Goal: Information Seeking & Learning: Learn about a topic

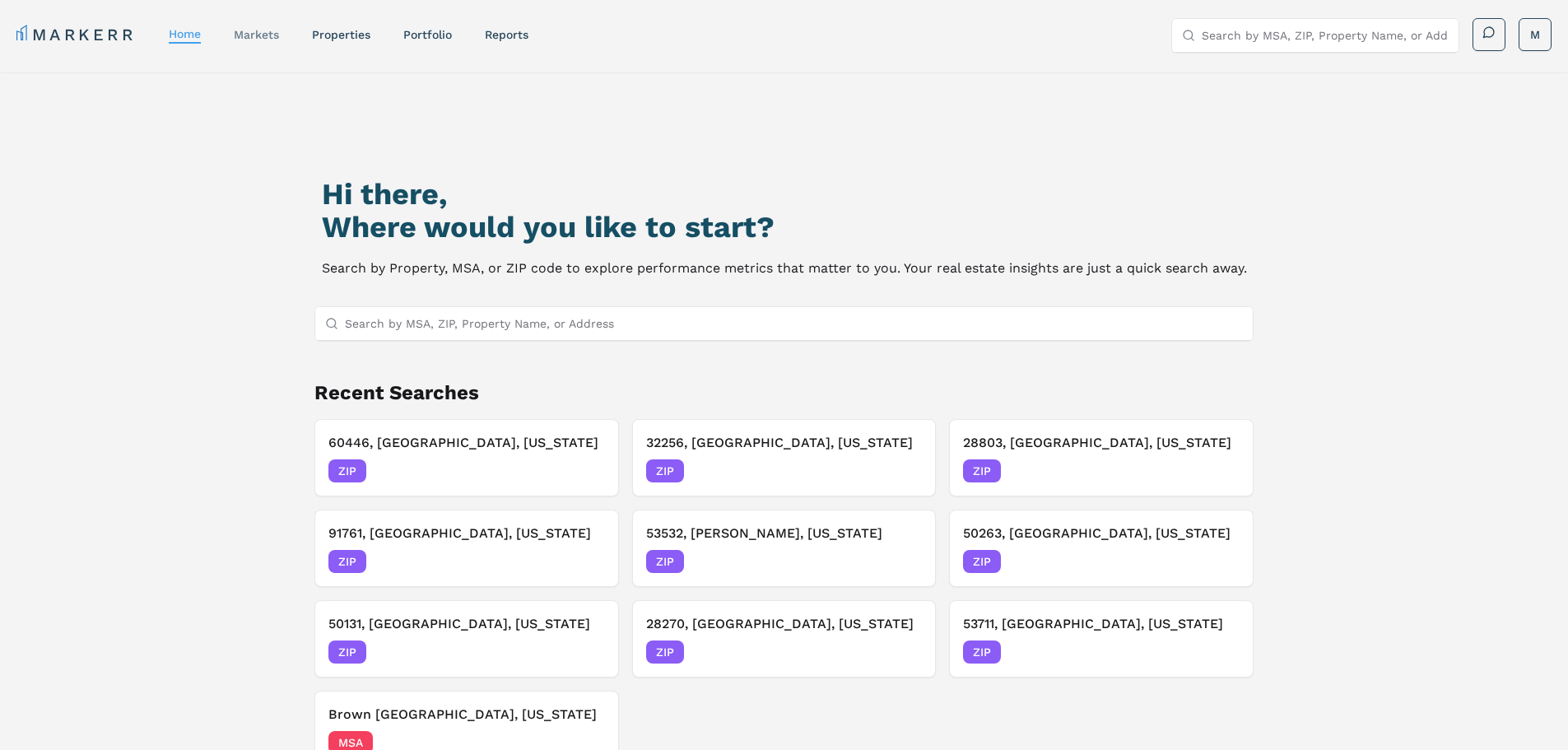
click at [256, 32] on link "markets" at bounding box center [255, 34] width 45 height 13
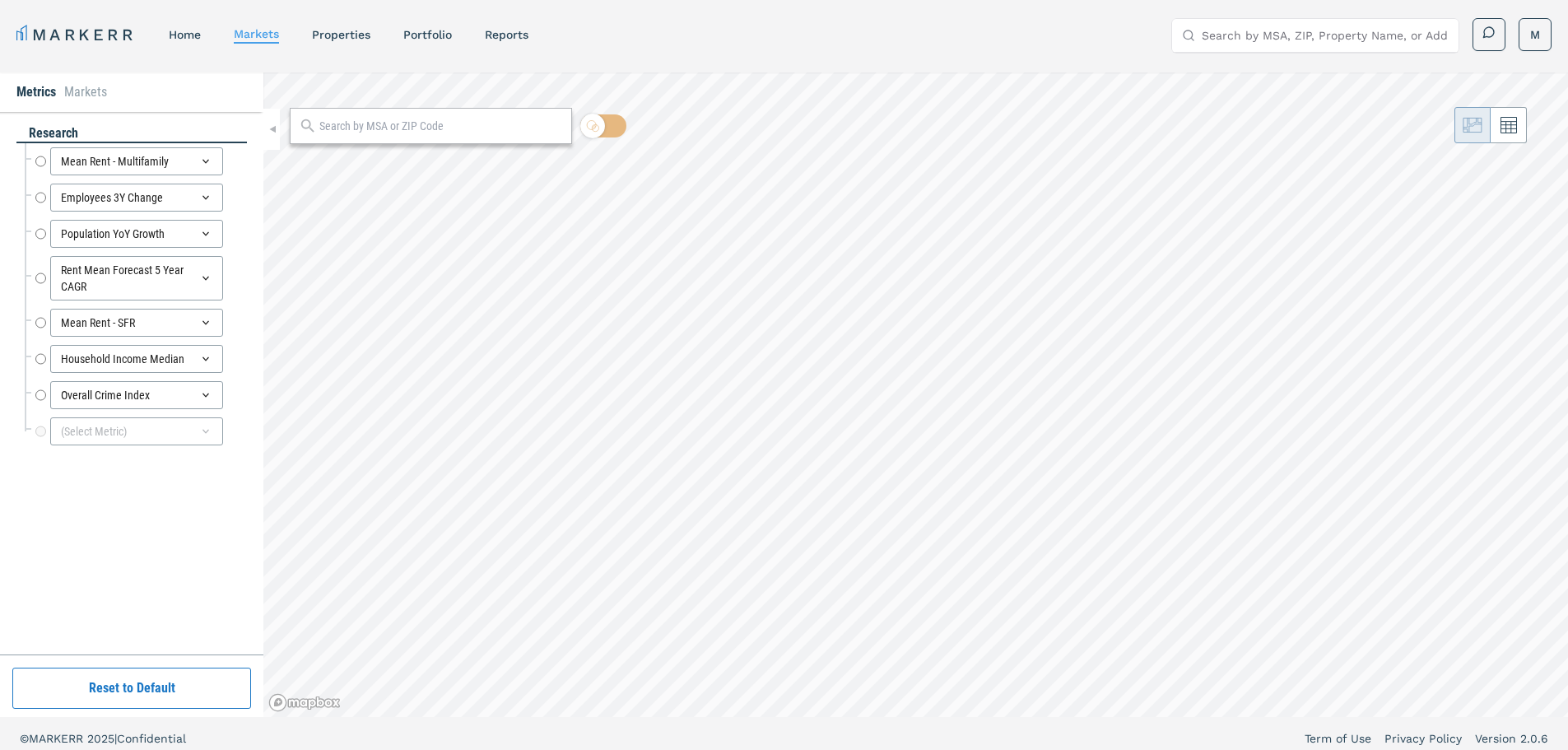
radio input "true"
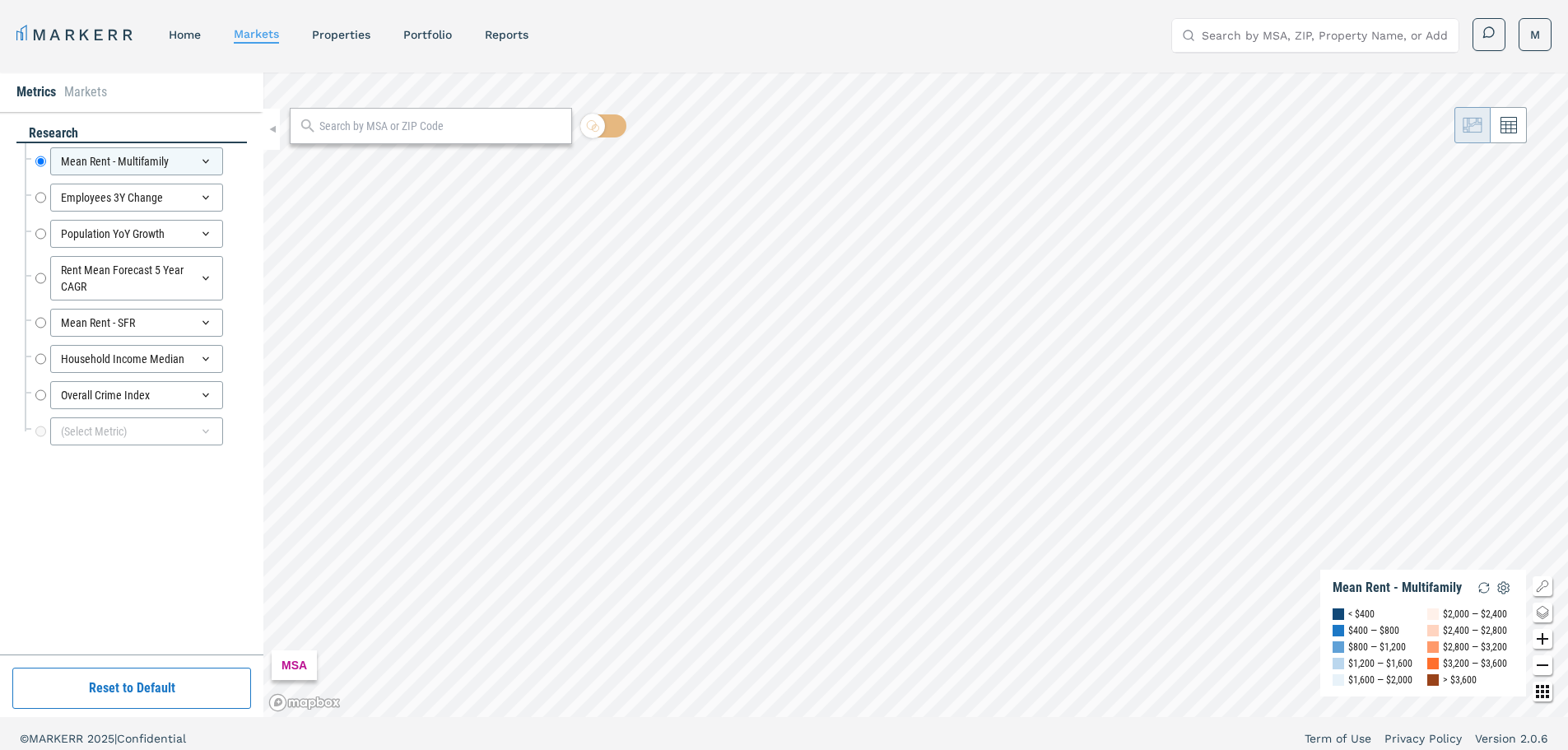
drag, startPoint x: 358, startPoint y: 129, endPoint x: 329, endPoint y: 131, distance: 29.1
click at [329, 131] on input "text" at bounding box center [440, 127] width 244 height 18
paste input "92101"
type input "92101"
click at [543, 162] on span "ZIP" at bounding box center [543, 163] width 33 height 15
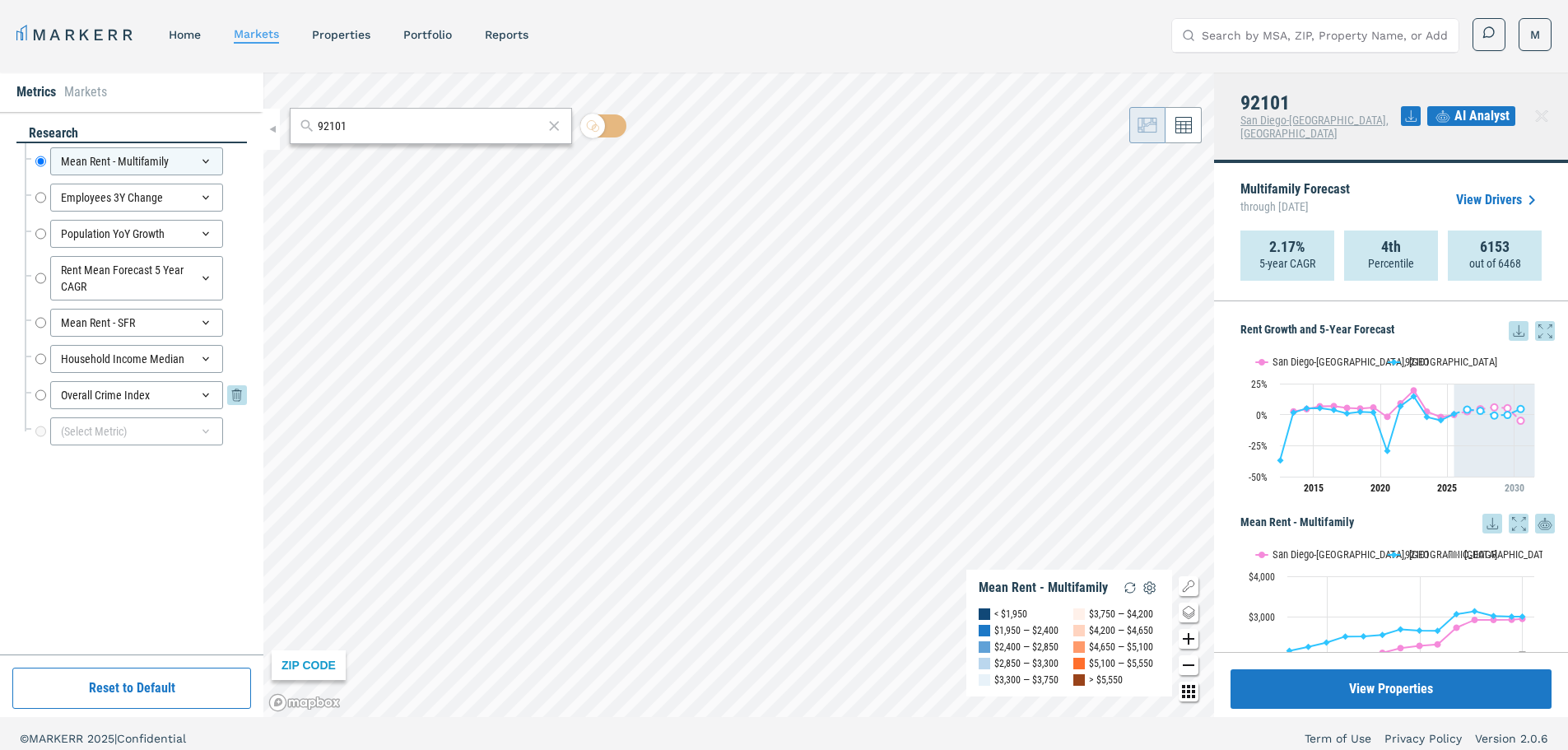
click at [37, 395] on input "Overall Crime Index" at bounding box center [41, 396] width 11 height 28
radio input "false"
radio input "true"
click at [42, 237] on input "Population YoY Growth" at bounding box center [41, 234] width 11 height 28
click at [44, 277] on input "Rent Mean Forecast 5 Year CAGR" at bounding box center [41, 278] width 11 height 44
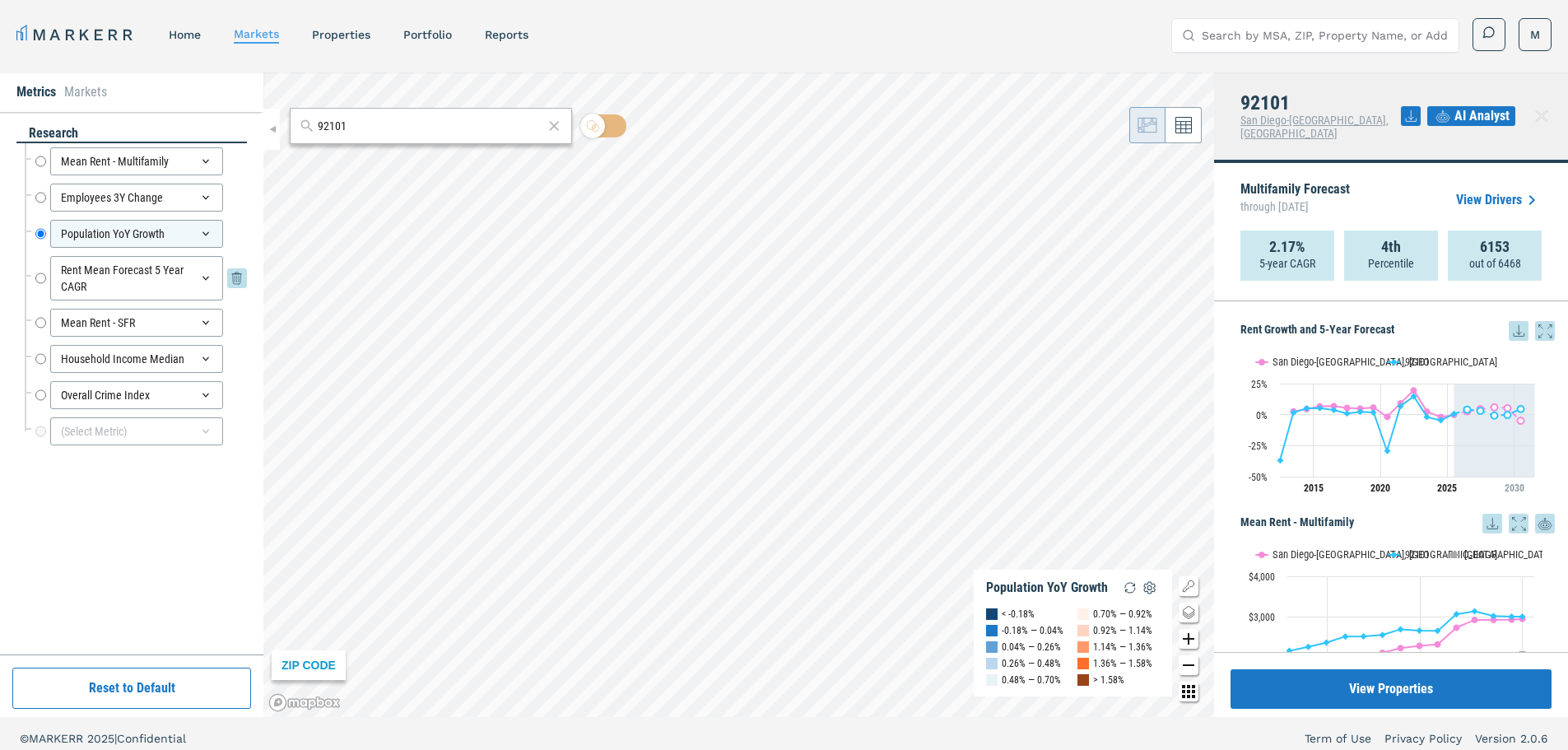
radio input "false"
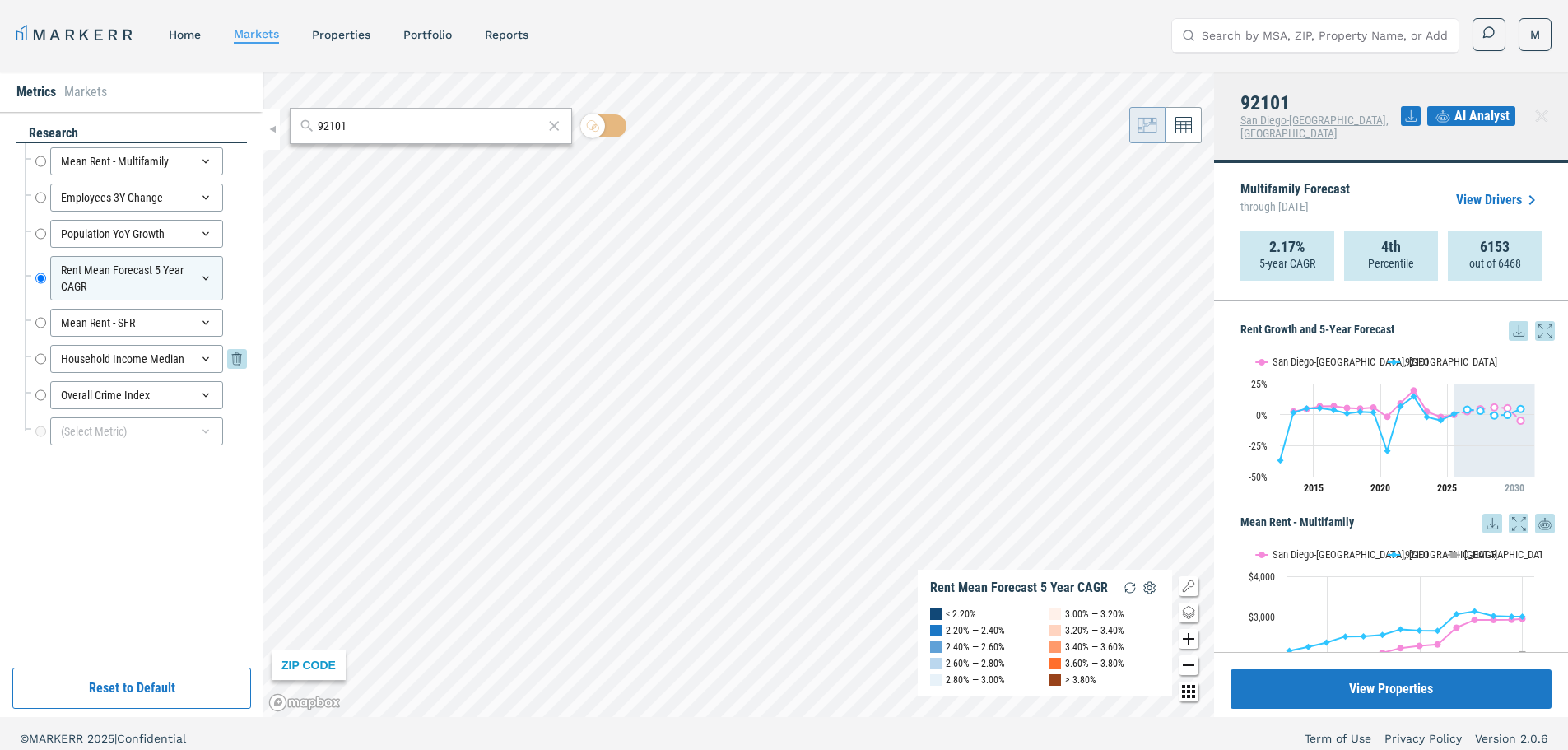
click at [119, 366] on div "Household Income Median" at bounding box center [137, 359] width 173 height 28
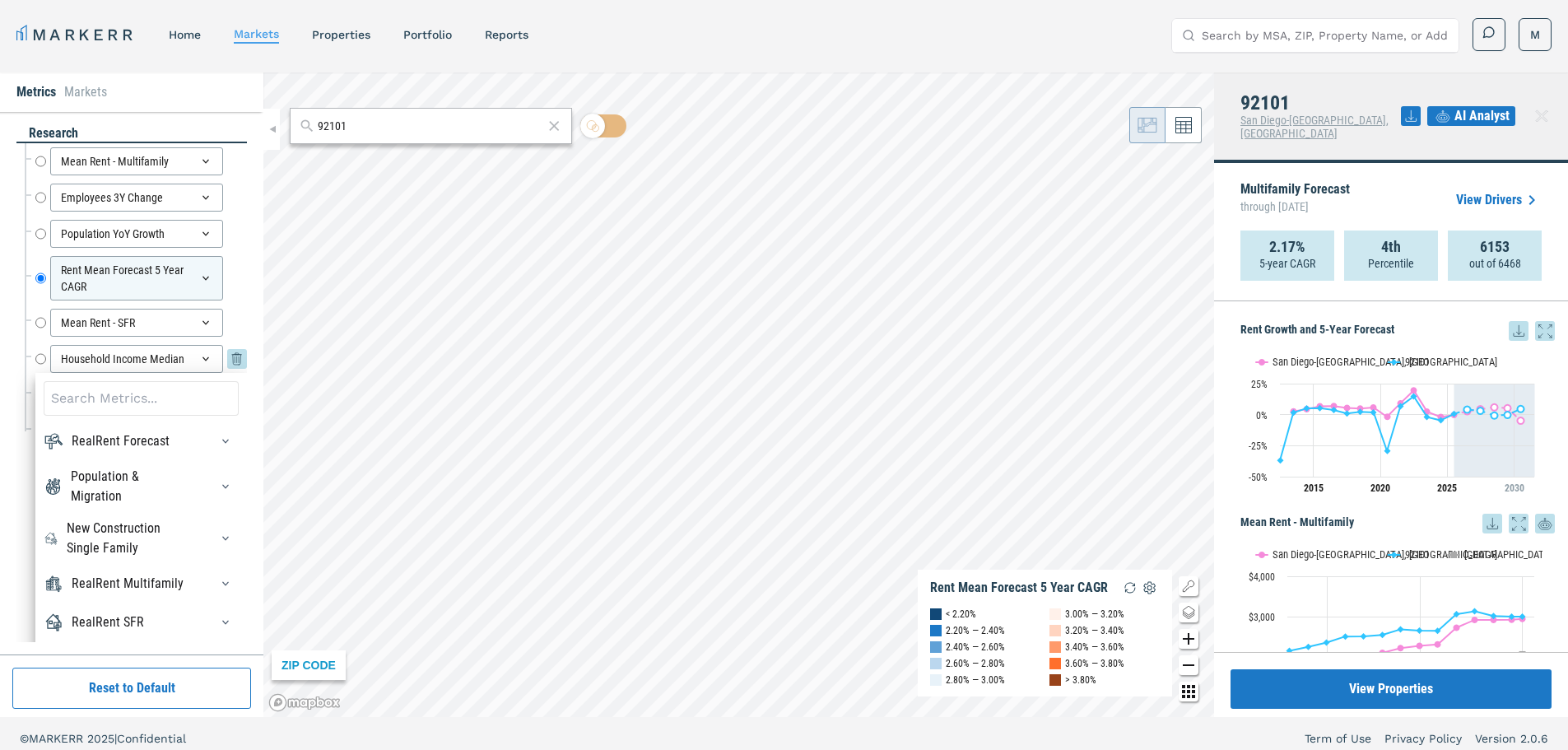
click at [45, 355] on input "Household Income Median" at bounding box center [41, 359] width 11 height 28
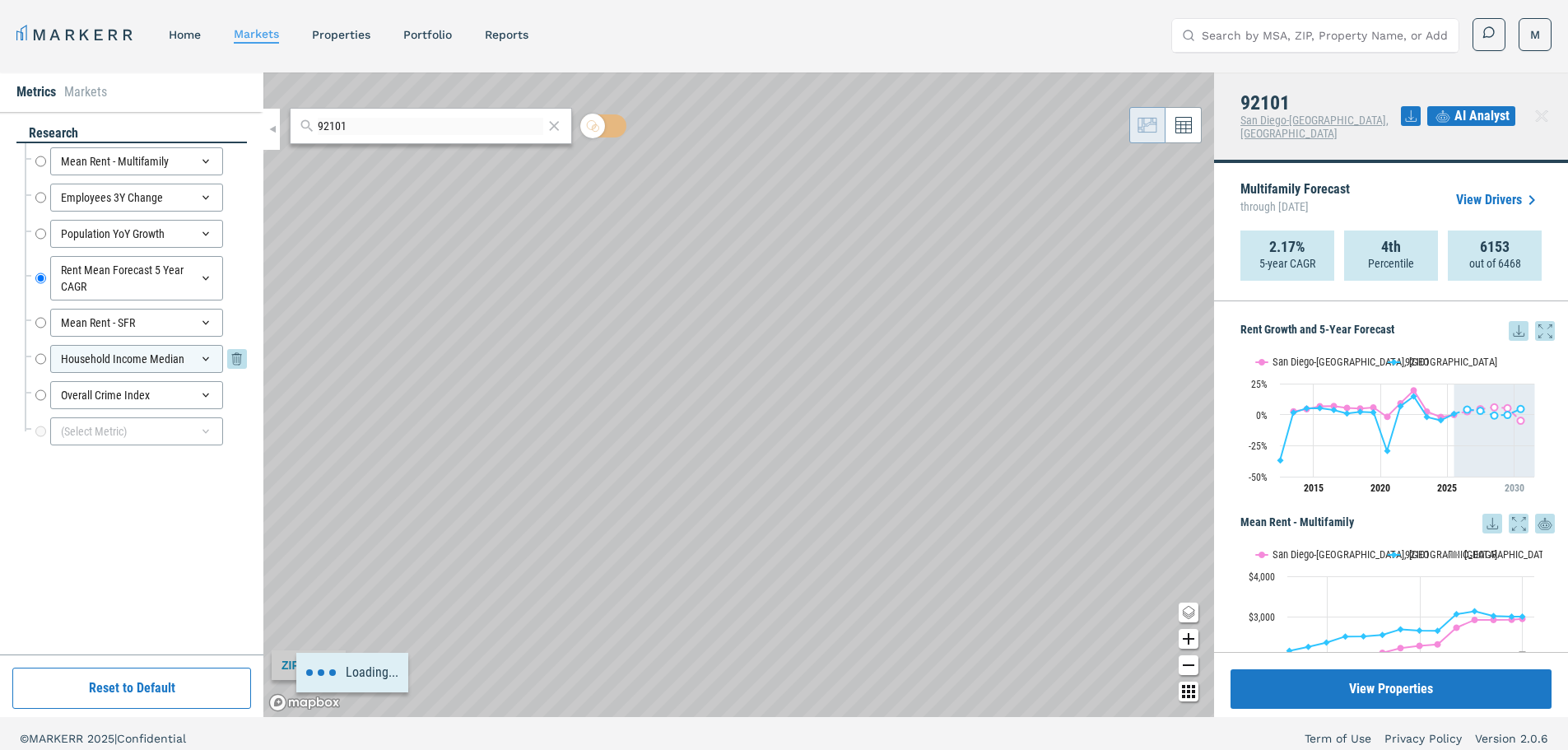
radio input "false"
radio input "true"
